Goal: Find specific page/section: Find specific page/section

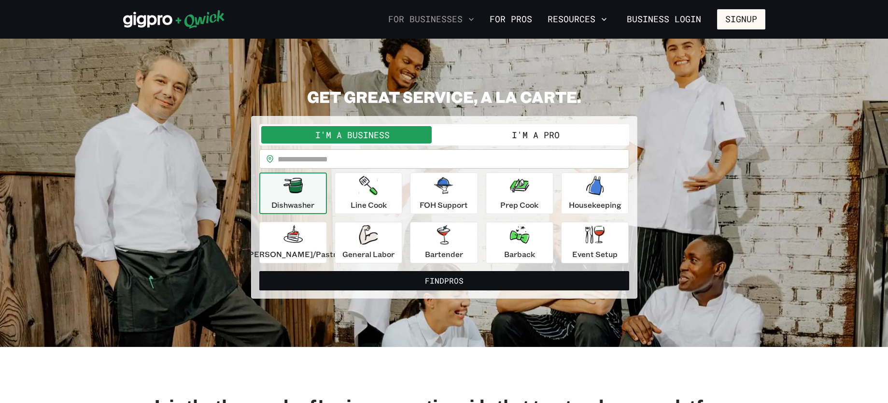
click at [475, 18] on icon "button" at bounding box center [472, 19] width 10 height 10
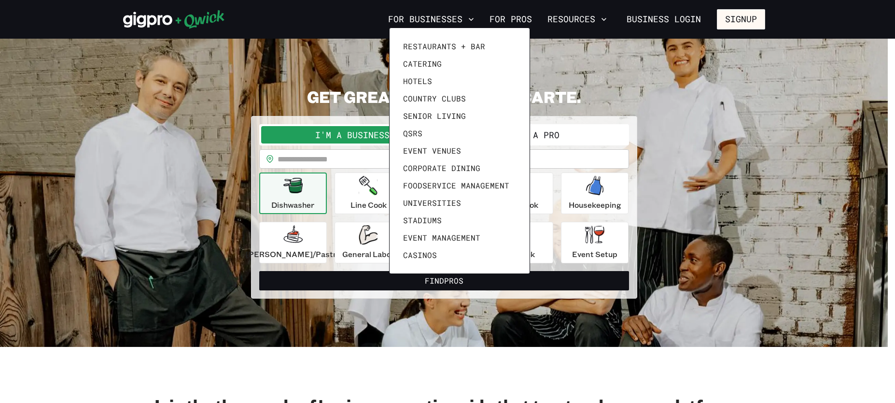
click at [606, 21] on div at bounding box center [447, 201] width 895 height 403
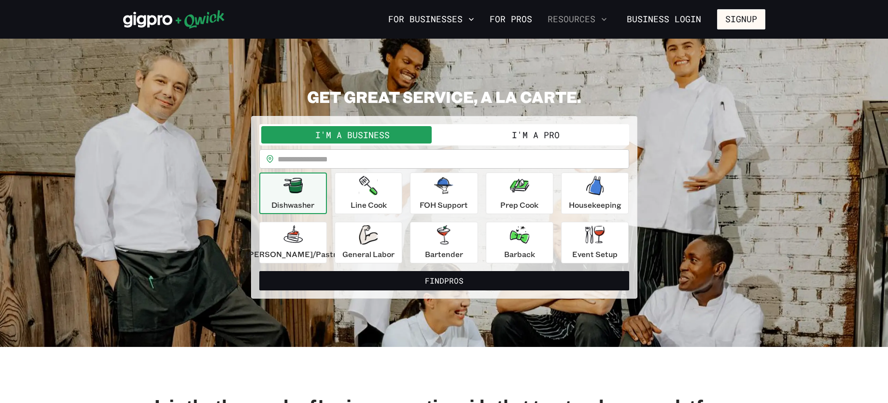
click at [607, 21] on icon "button" at bounding box center [604, 19] width 10 height 10
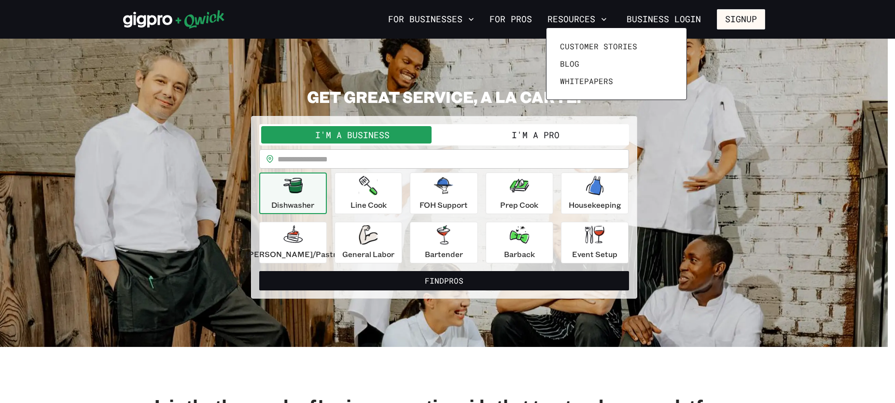
click at [113, 366] on div at bounding box center [447, 201] width 895 height 403
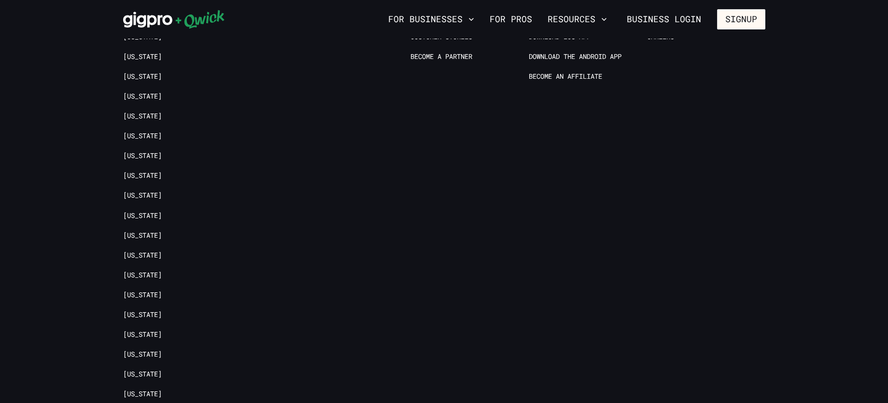
scroll to position [2332, 0]
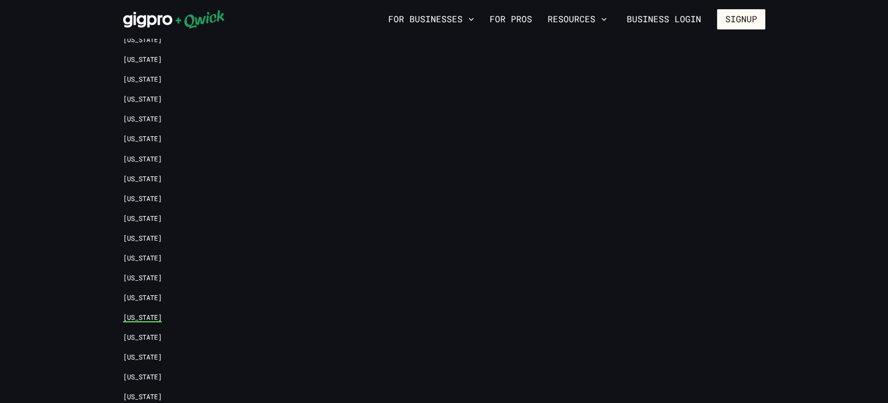
click at [146, 313] on link "[US_STATE]" at bounding box center [142, 317] width 39 height 9
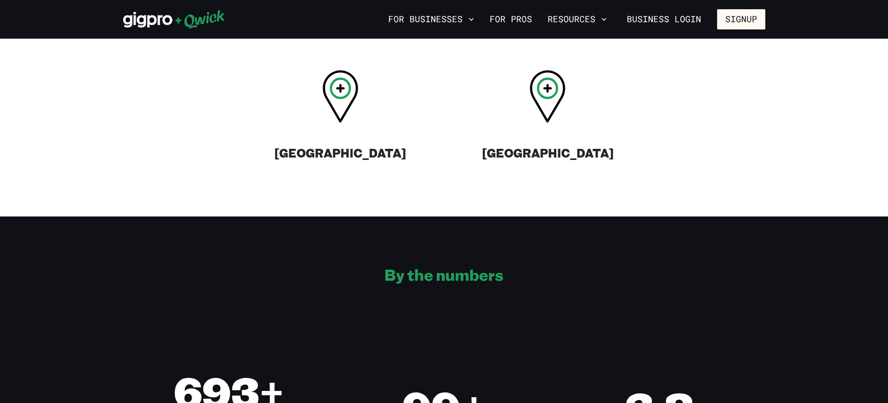
scroll to position [400, 0]
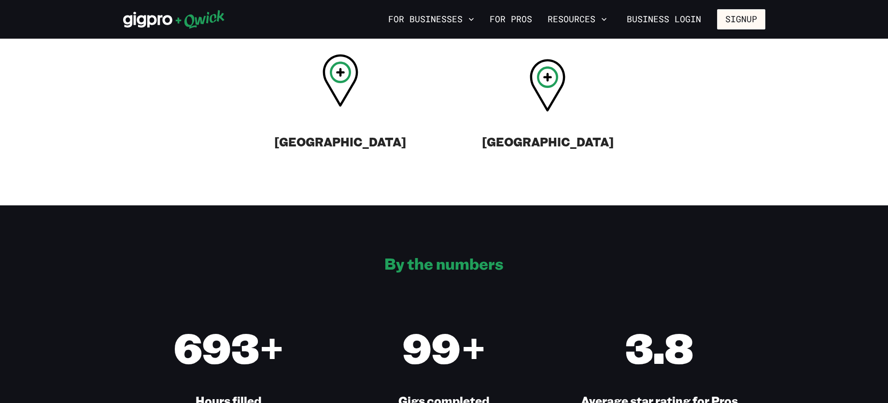
click at [342, 98] on icon at bounding box center [341, 80] width 36 height 53
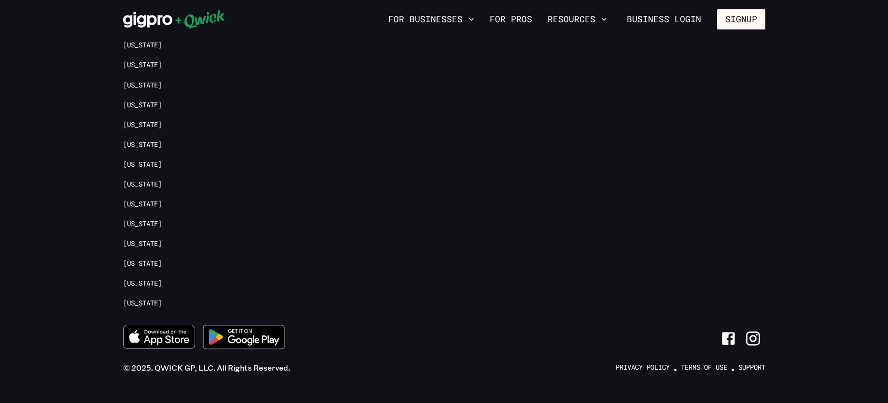
scroll to position [1650, 0]
